Goal: Communication & Community: Answer question/provide support

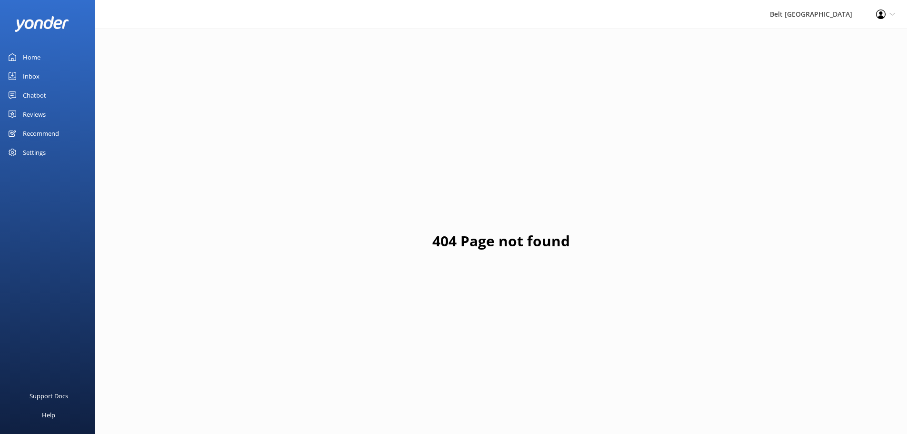
click at [42, 118] on div "Reviews" at bounding box center [34, 114] width 23 height 19
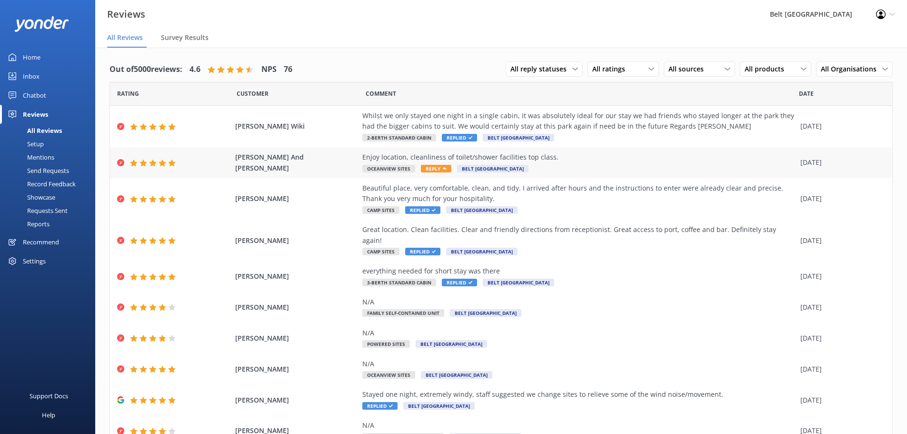
click at [437, 159] on div "Enjoy location, cleanliness of toilet/shower facilities top class." at bounding box center [578, 157] width 433 height 10
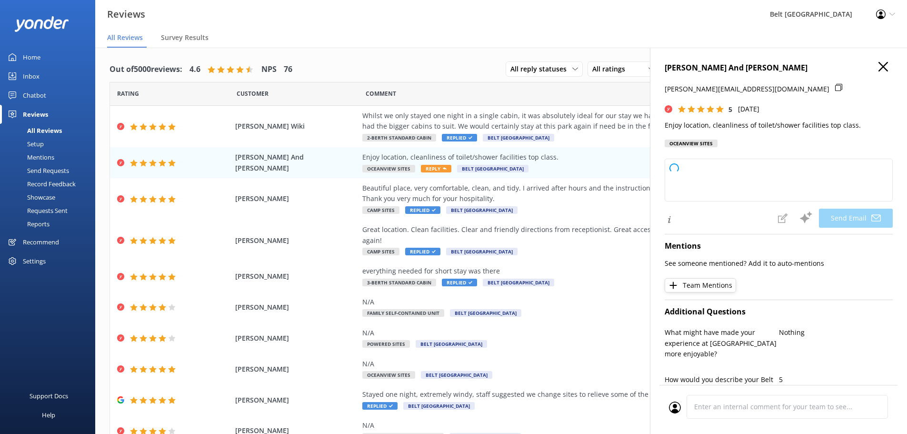
type textarea "Thank you so much, [PERSON_NAME]! We're delighted you enjoyed our location and …"
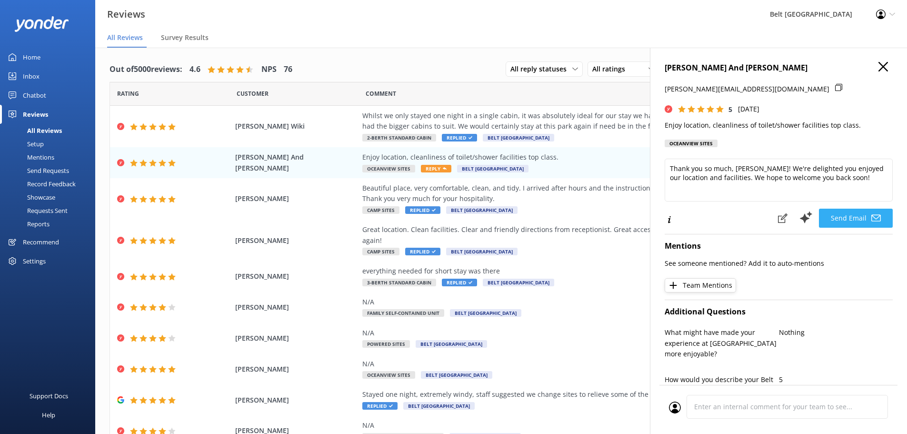
click at [851, 219] on button "Send Email" at bounding box center [856, 217] width 74 height 19
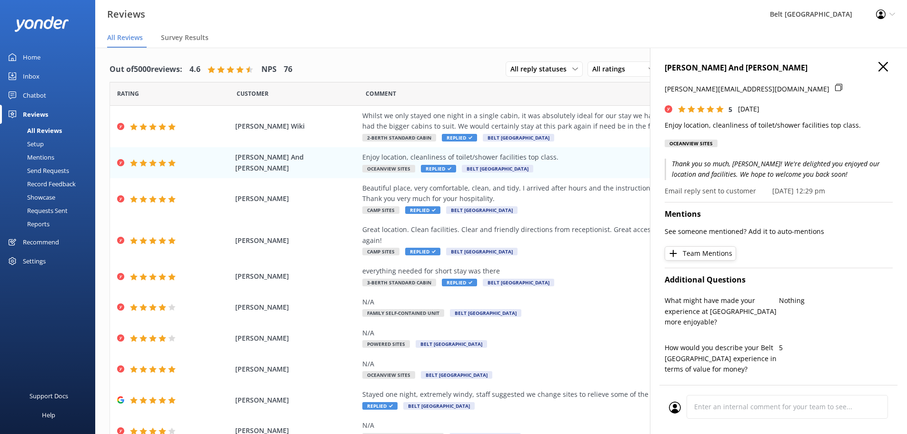
click at [878, 64] on icon "button" at bounding box center [883, 67] width 10 height 10
